Goal: Find specific page/section: Find specific page/section

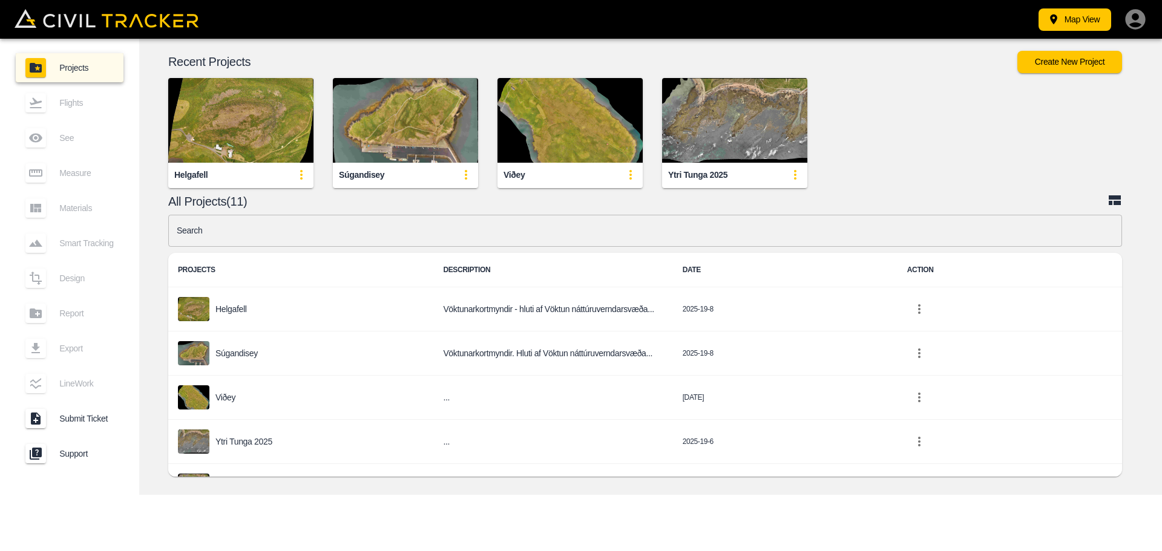
click at [415, 140] on img "button" at bounding box center [405, 120] width 145 height 85
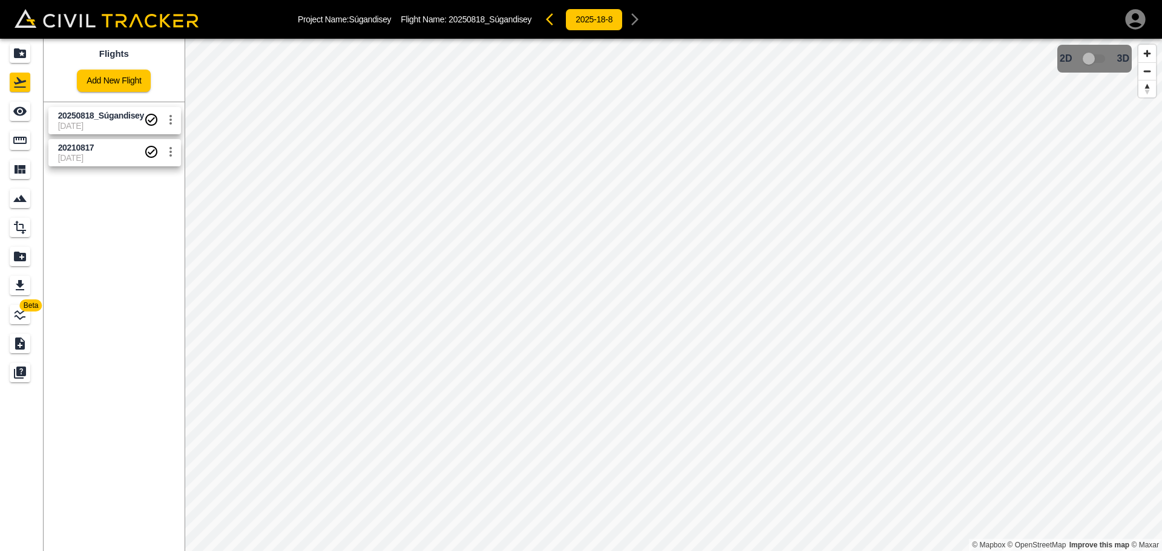
click at [97, 153] on span "20210817" at bounding box center [101, 148] width 86 height 12
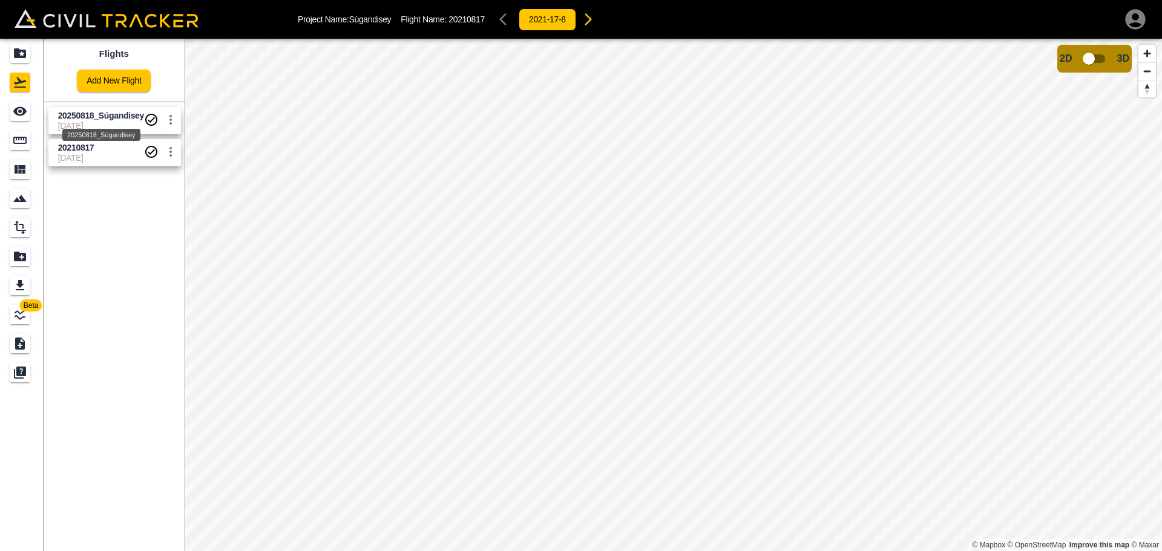
click at [75, 118] on span "20250818_Súgandisey" at bounding box center [101, 116] width 86 height 10
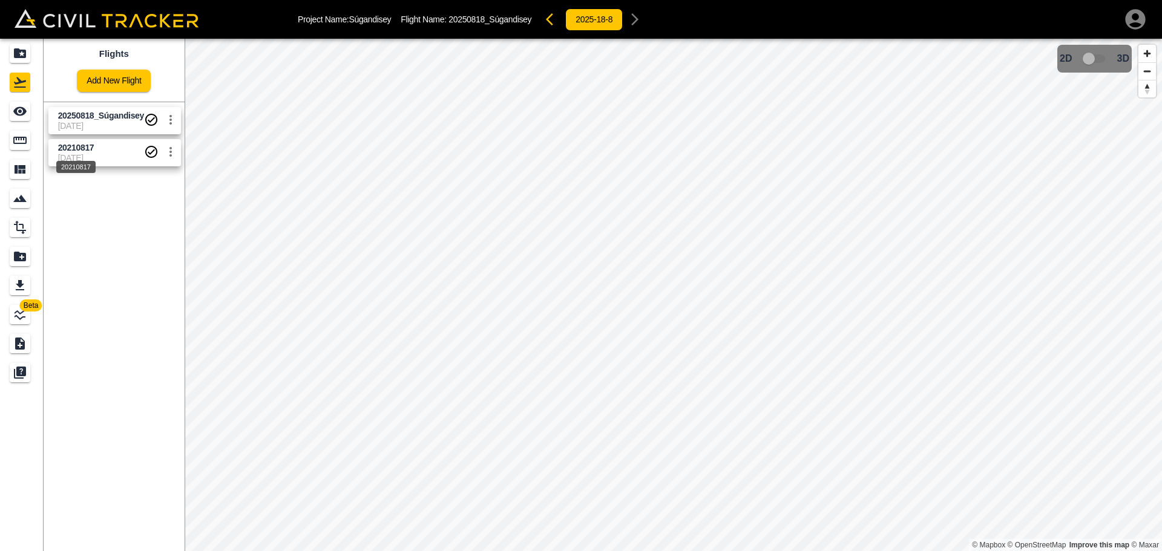
click at [71, 152] on span "20210817" at bounding box center [76, 148] width 36 height 10
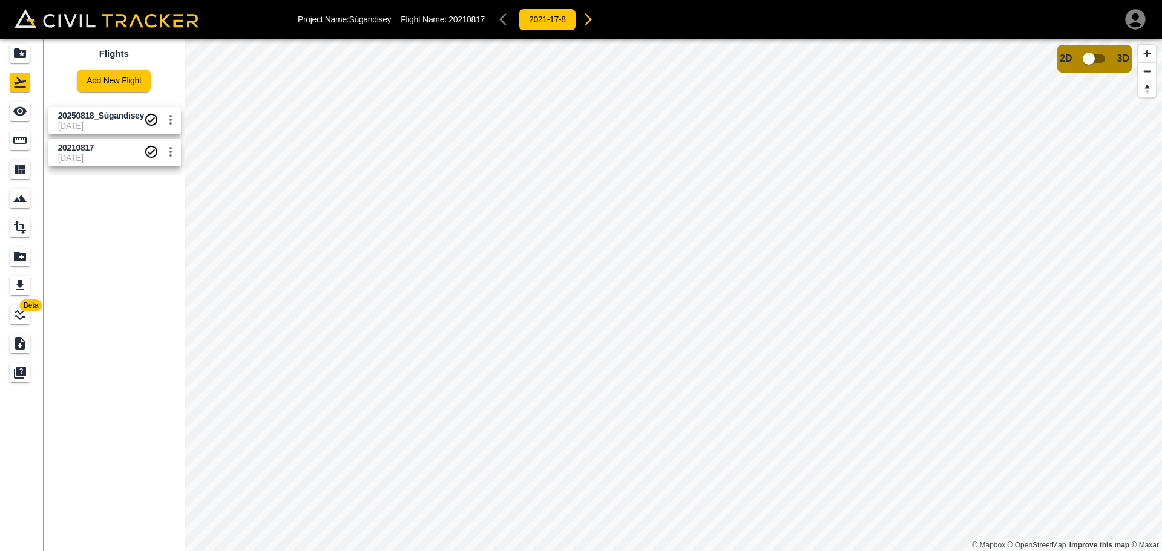
click at [90, 154] on span "[DATE]" at bounding box center [101, 158] width 86 height 10
click at [87, 151] on span "20210817" at bounding box center [76, 148] width 36 height 10
click at [82, 120] on span "20250818_Súgandisey" at bounding box center [101, 116] width 86 height 10
click at [64, 153] on span "[DATE]" at bounding box center [101, 158] width 86 height 10
click at [76, 125] on span "[DATE]" at bounding box center [101, 126] width 86 height 10
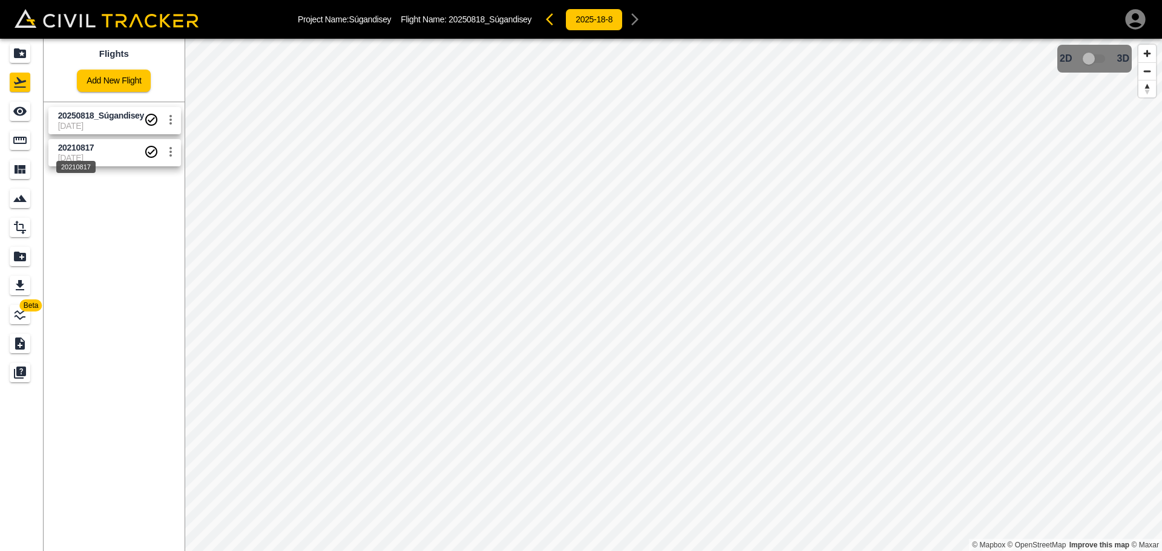
click at [88, 154] on div "20210817" at bounding box center [76, 164] width 42 height 22
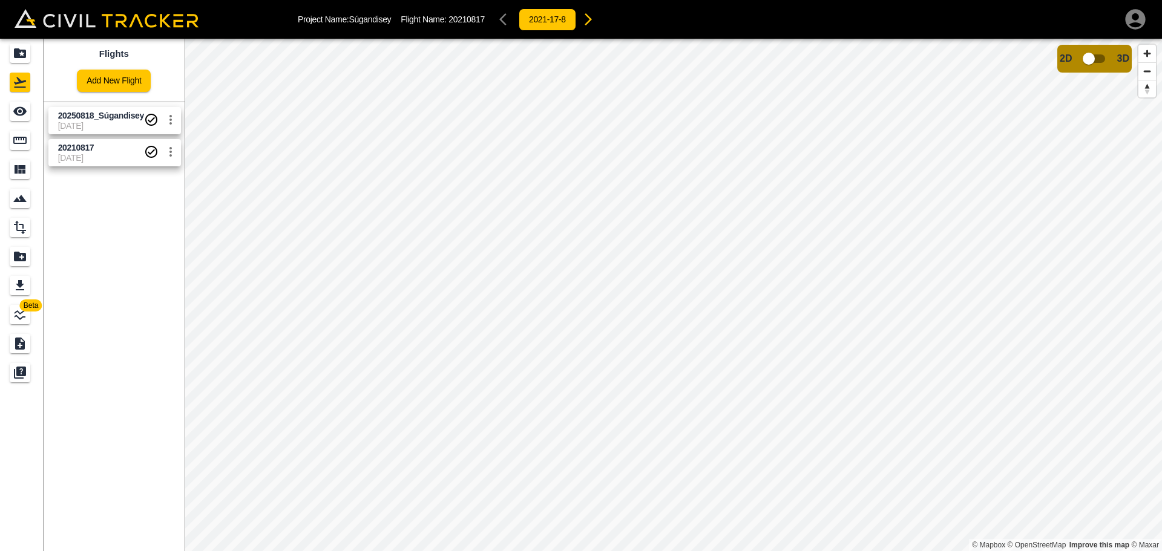
click at [99, 126] on span "[DATE]" at bounding box center [101, 126] width 86 height 10
click at [94, 150] on span "20210817" at bounding box center [101, 148] width 86 height 12
click at [97, 134] on div "20250818_Súgandisey [DATE] 20210817 [DATE]" at bounding box center [112, 134] width 146 height 74
click at [94, 127] on span "[DATE]" at bounding box center [101, 126] width 86 height 10
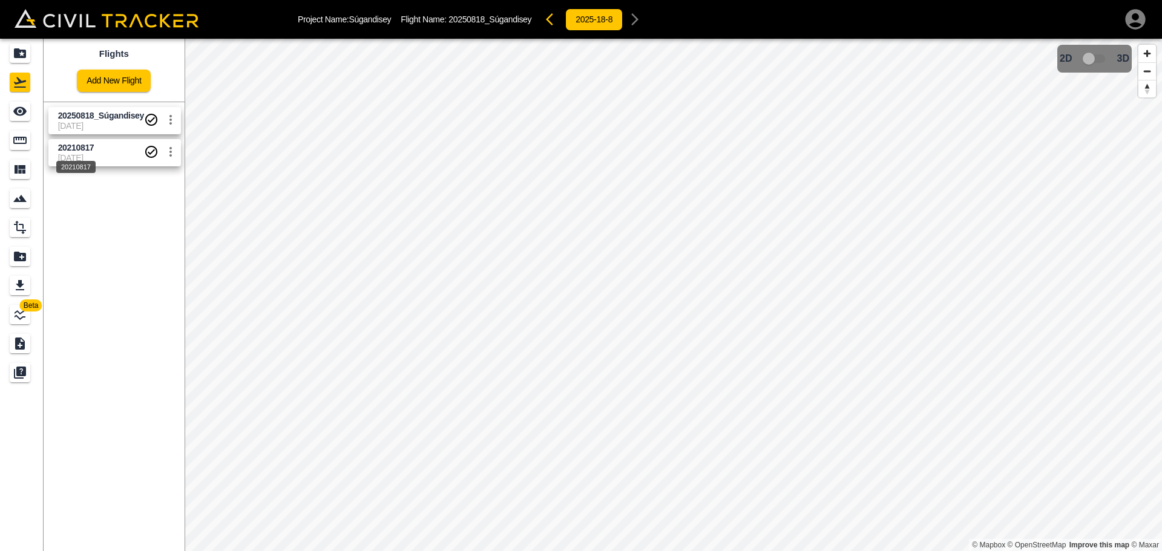
click at [77, 151] on span "20210817" at bounding box center [76, 148] width 36 height 10
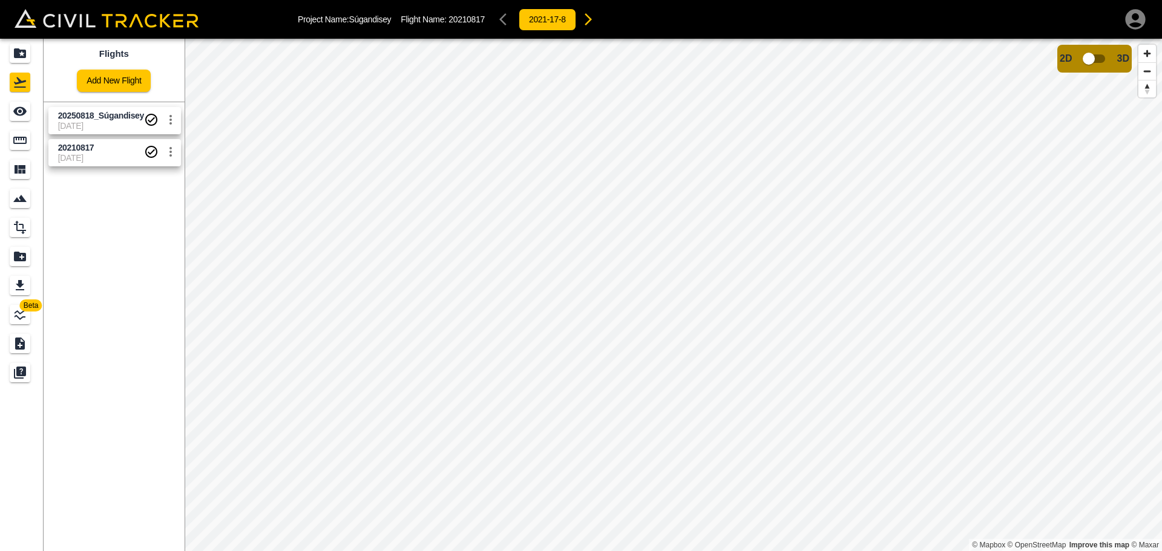
click at [93, 156] on span "[DATE]" at bounding box center [101, 158] width 86 height 10
click at [95, 119] on span "20250818_Súgandisey" at bounding box center [101, 116] width 86 height 10
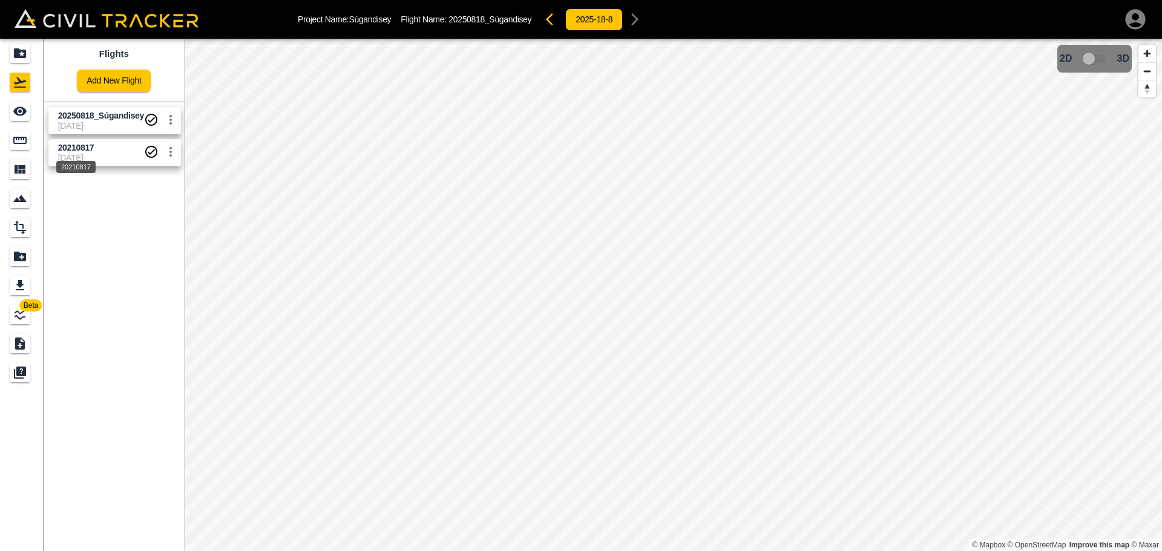
click at [90, 160] on div "20210817" at bounding box center [76, 164] width 42 height 22
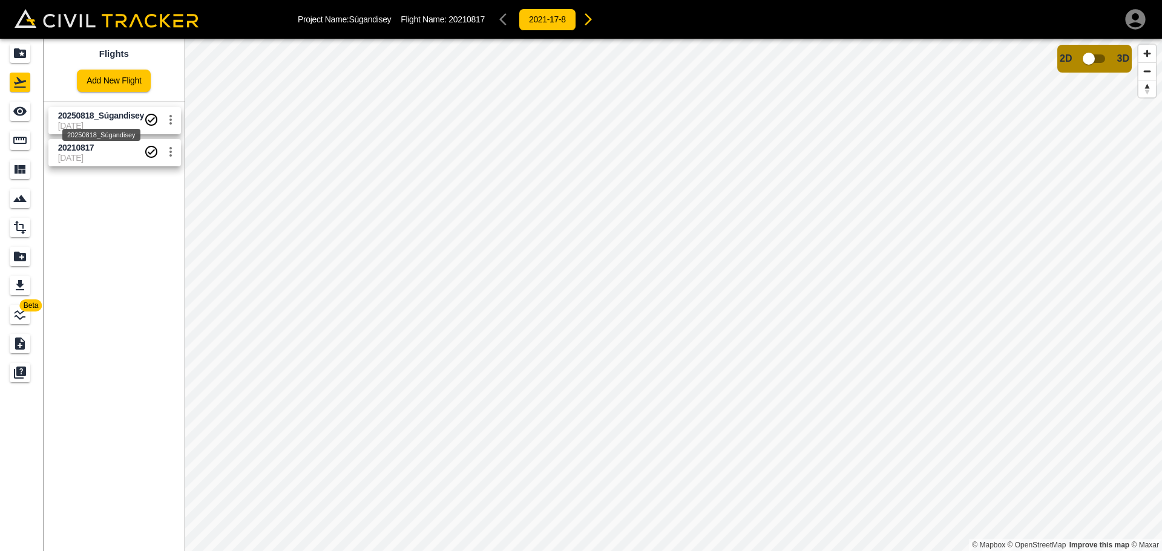
click at [90, 119] on span "20250818_Súgandisey" at bounding box center [101, 116] width 86 height 10
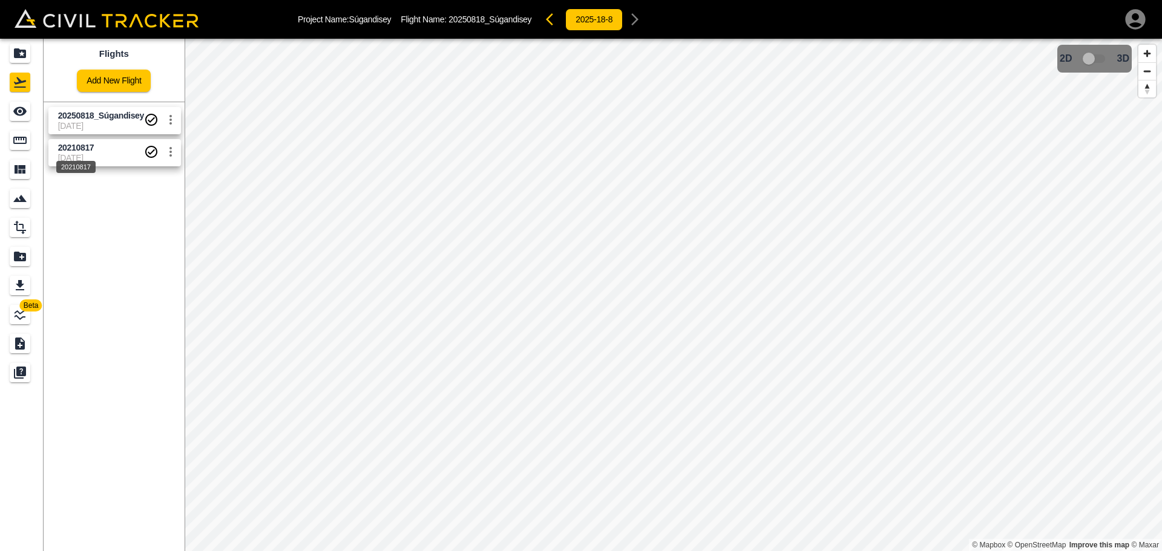
click at [68, 154] on div "20210817" at bounding box center [76, 164] width 42 height 22
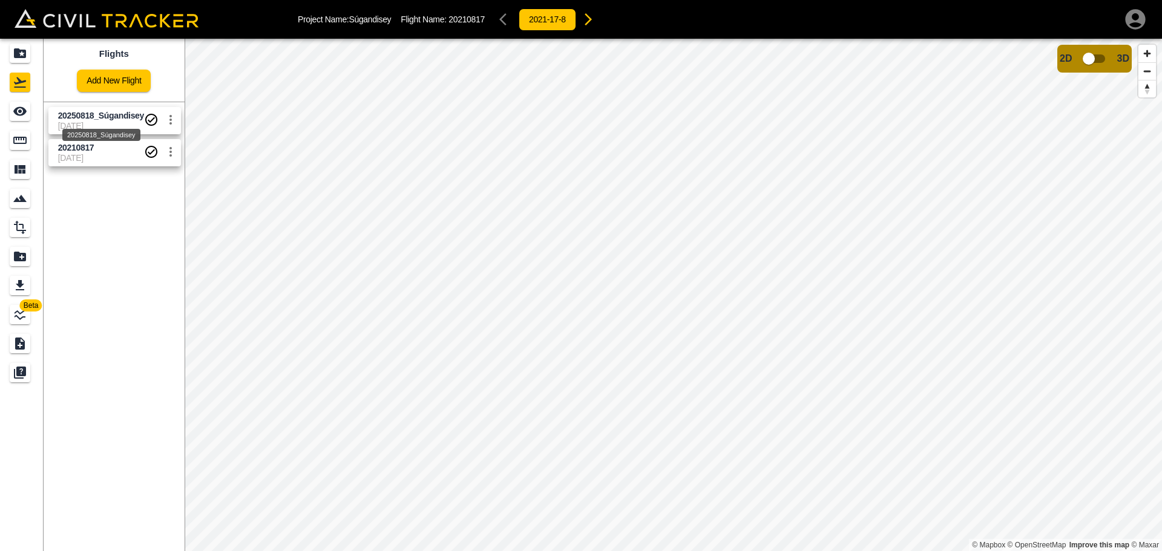
click at [85, 120] on span "20250818_Súgandisey" at bounding box center [101, 116] width 86 height 10
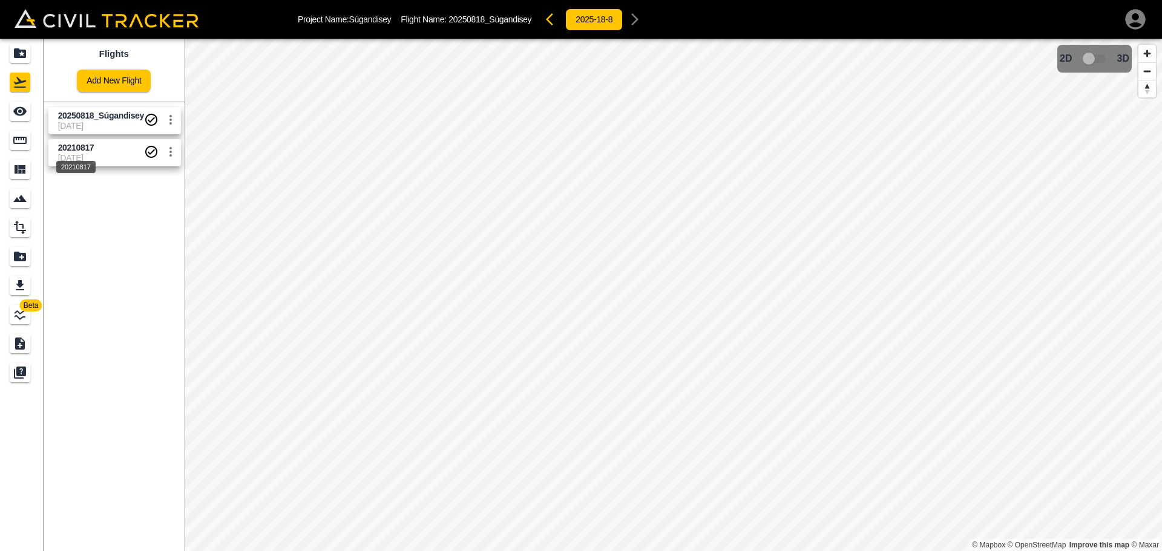
click at [88, 153] on div "20210817" at bounding box center [76, 164] width 42 height 22
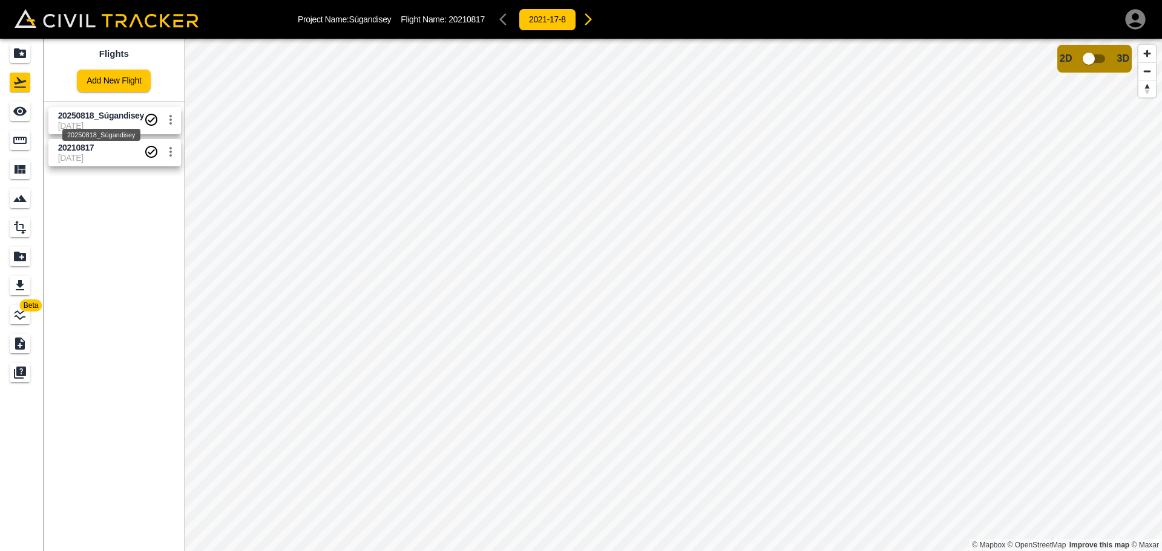
click at [88, 117] on span "20250818_Súgandisey" at bounding box center [101, 116] width 86 height 10
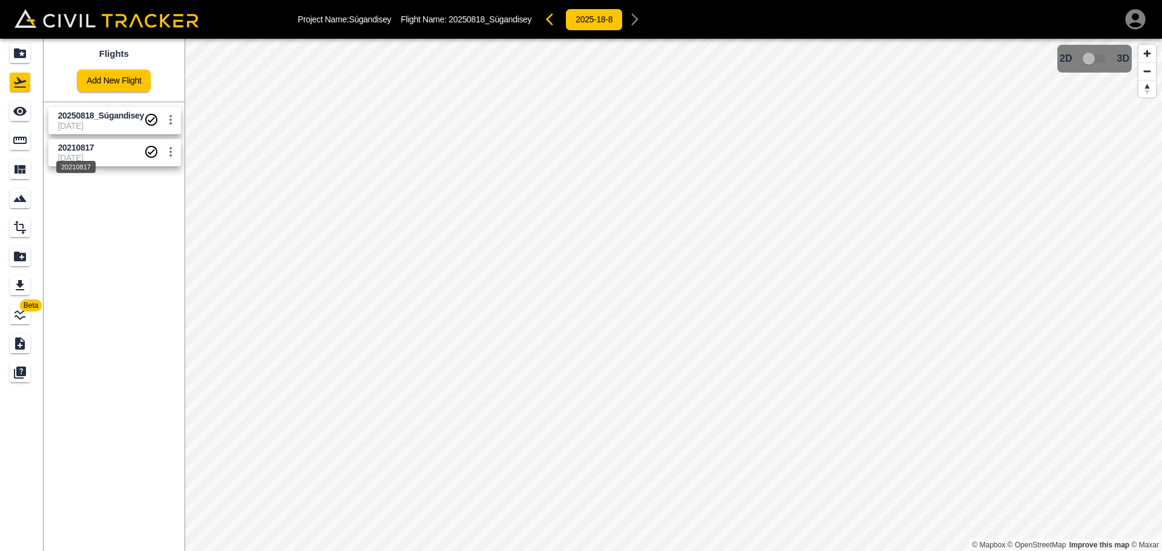
click at [85, 151] on span "20210817" at bounding box center [76, 148] width 36 height 10
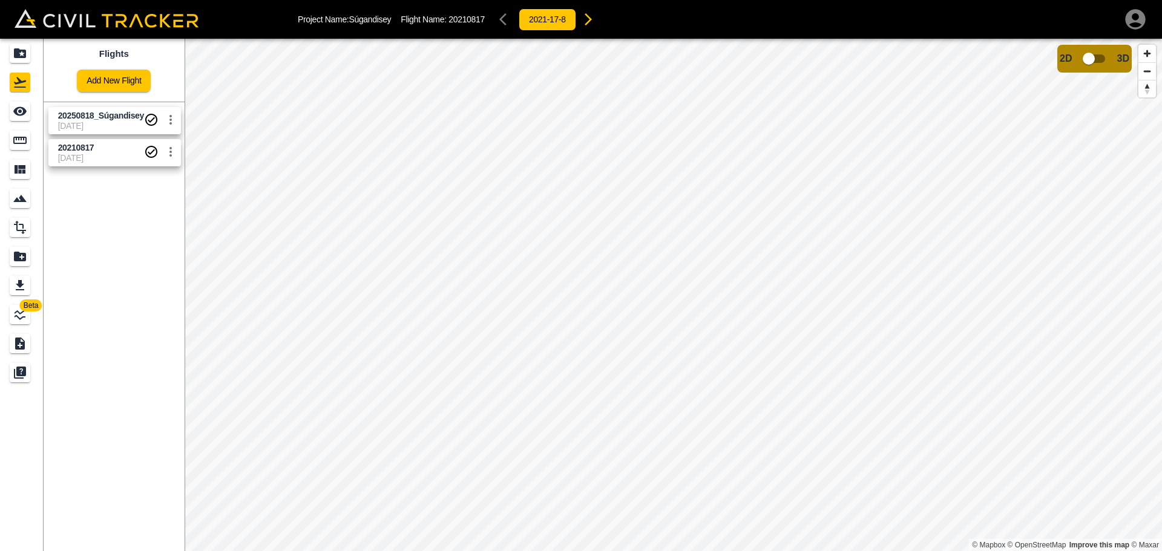
click at [87, 125] on span "[DATE]" at bounding box center [101, 126] width 86 height 10
click at [107, 154] on span "[DATE]" at bounding box center [101, 158] width 86 height 10
click at [24, 52] on icon "Projects" at bounding box center [20, 53] width 12 height 10
click at [22, 48] on icon "Projects" at bounding box center [20, 53] width 15 height 15
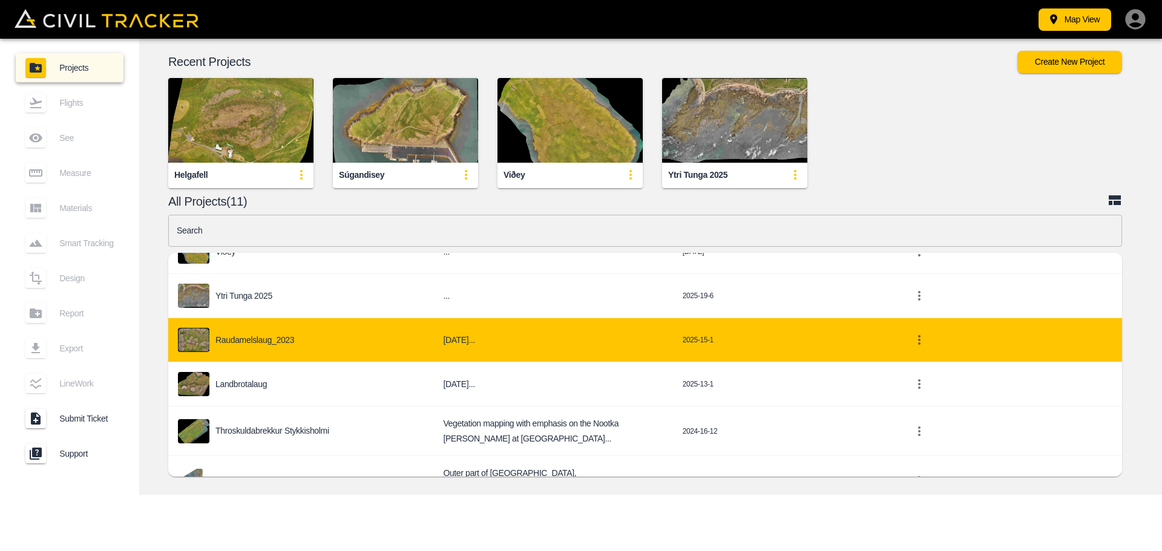
scroll to position [182, 0]
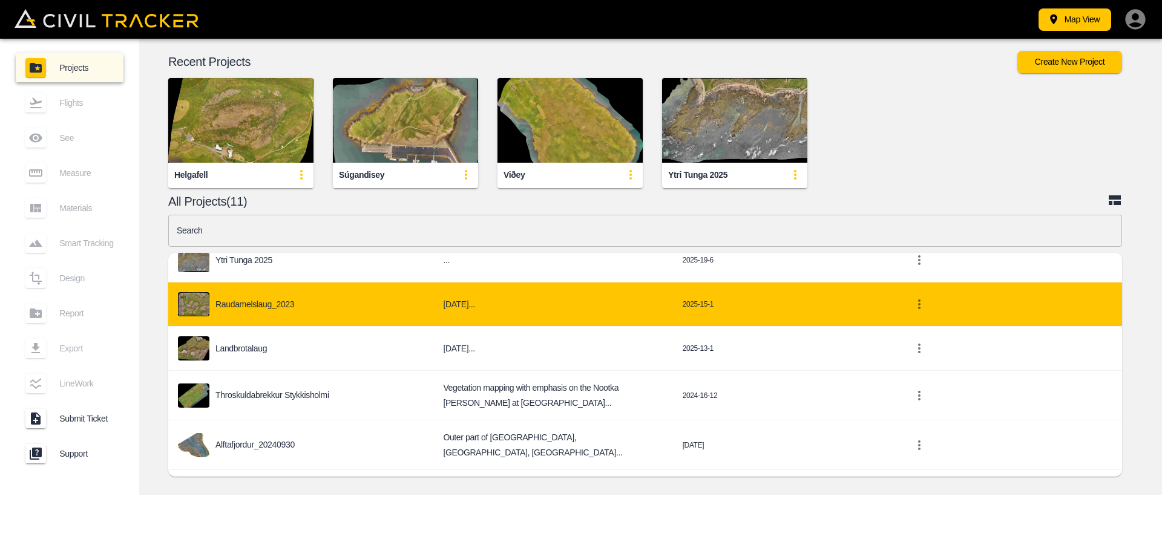
click at [283, 308] on p "Raudamelslaug_2023" at bounding box center [254, 305] width 79 height 10
